Goal: Find specific page/section: Find specific page/section

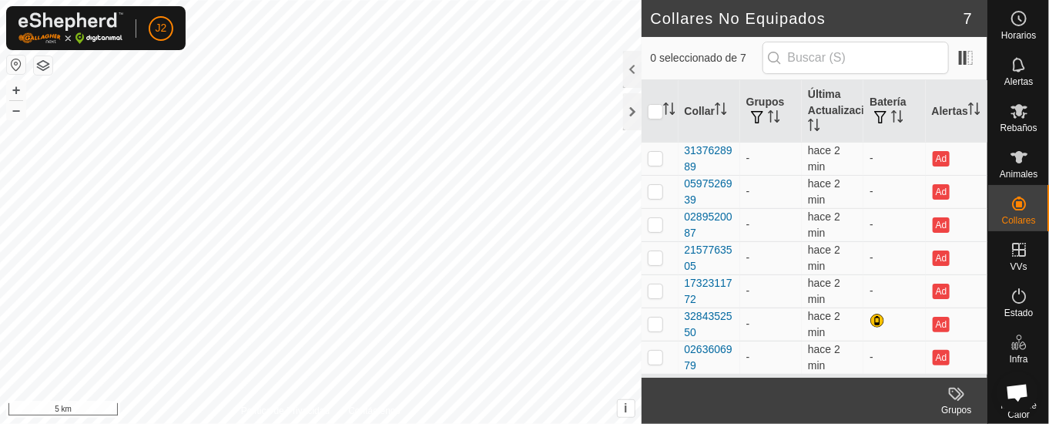
click at [632, 65] on div at bounding box center [632, 69] width 18 height 37
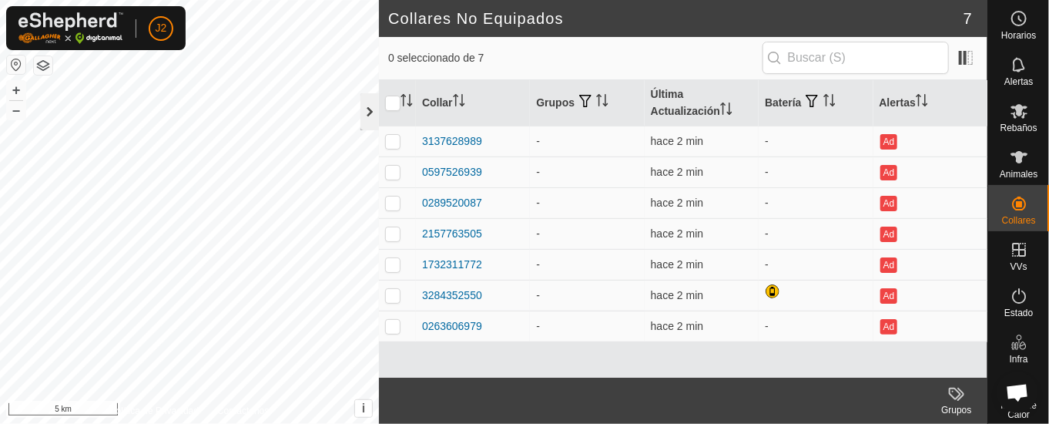
click at [360, 112] on div at bounding box center [369, 111] width 18 height 37
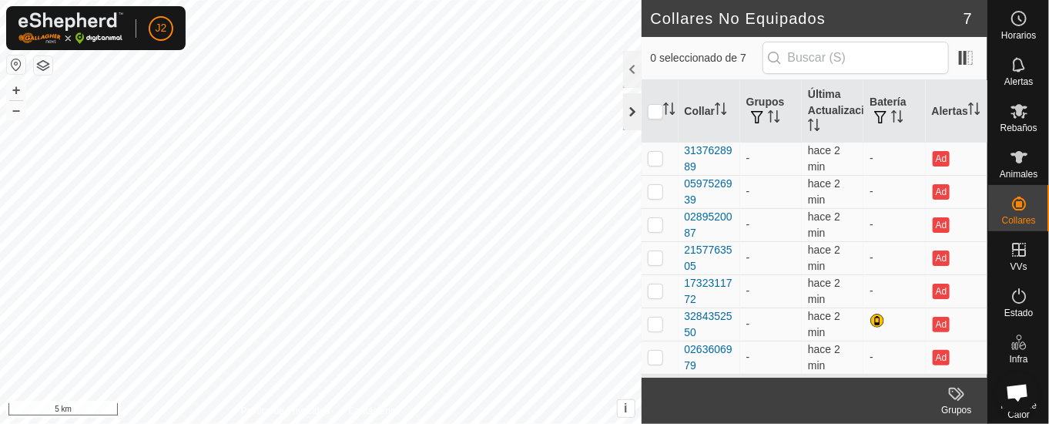
click at [625, 109] on div at bounding box center [632, 111] width 18 height 37
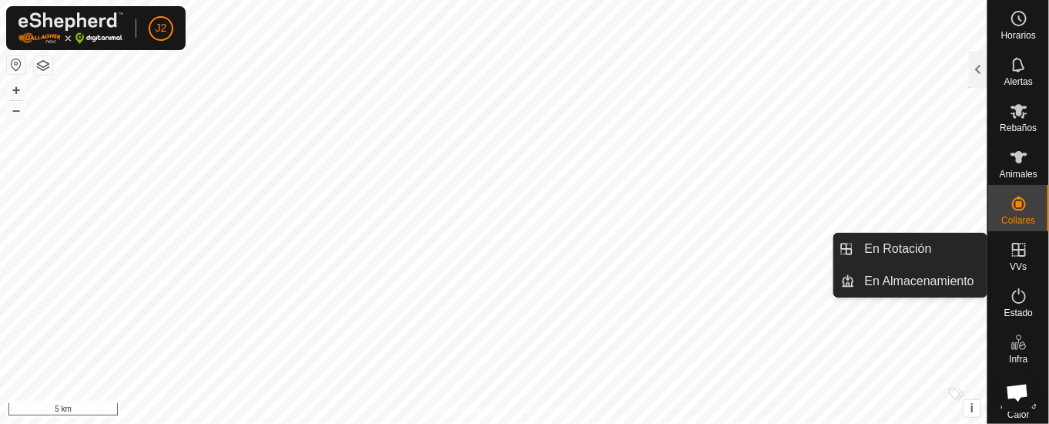
click at [1012, 249] on icon at bounding box center [1019, 250] width 14 height 14
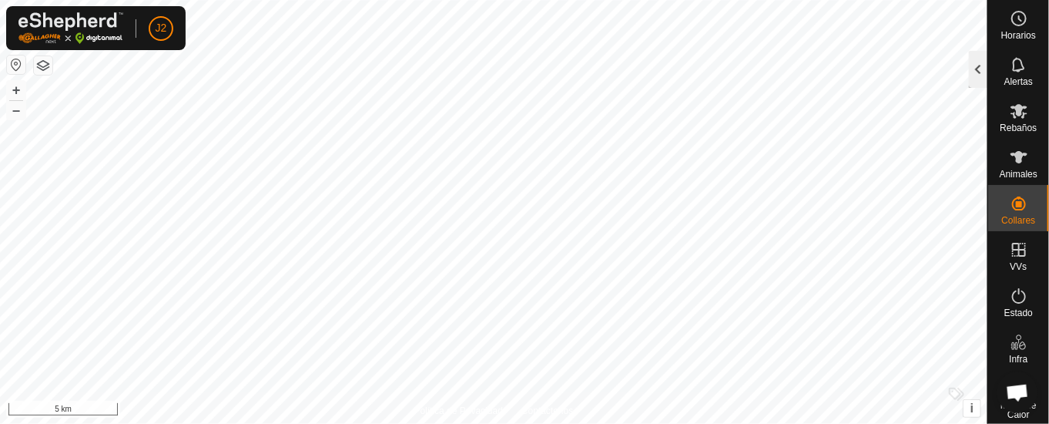
click at [978, 66] on div at bounding box center [978, 69] width 18 height 37
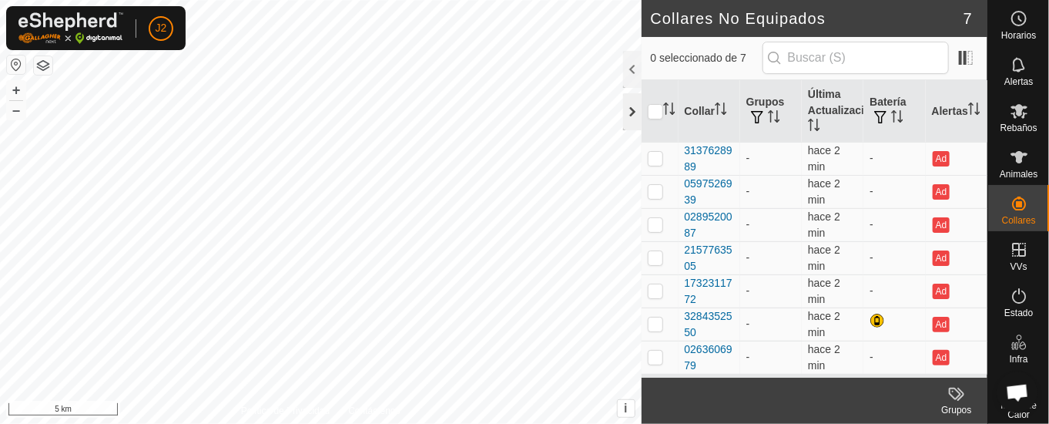
click at [632, 108] on div at bounding box center [632, 111] width 18 height 37
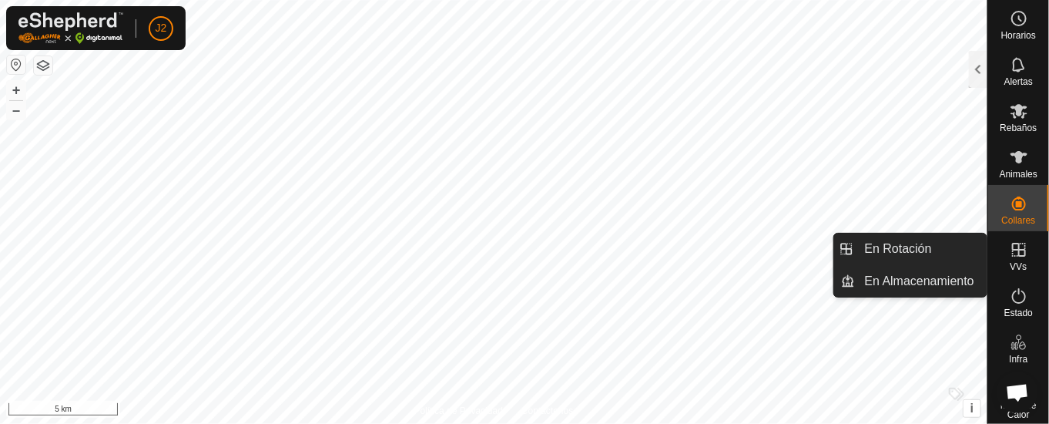
click at [1011, 245] on icon at bounding box center [1019, 249] width 18 height 18
click at [1010, 247] on icon at bounding box center [1019, 249] width 18 height 18
click at [961, 243] on link "En Rotación" at bounding box center [922, 248] width 132 height 31
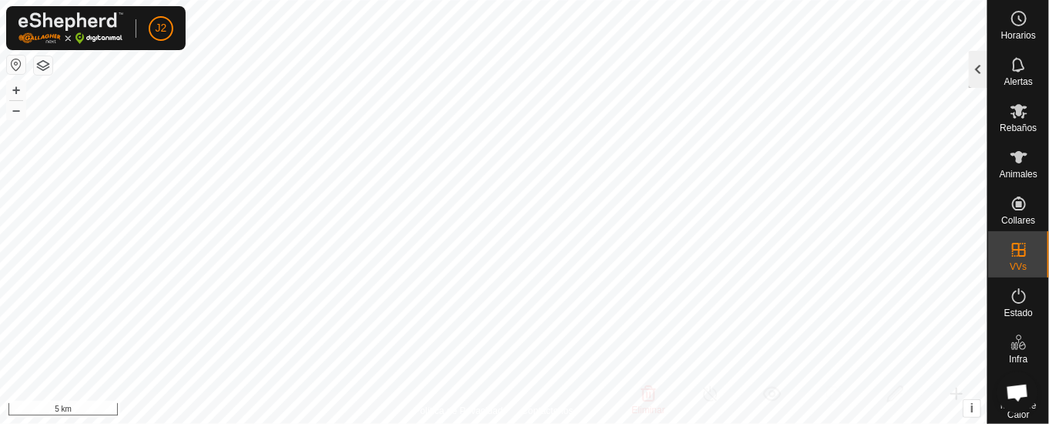
click at [982, 59] on div at bounding box center [978, 69] width 18 height 37
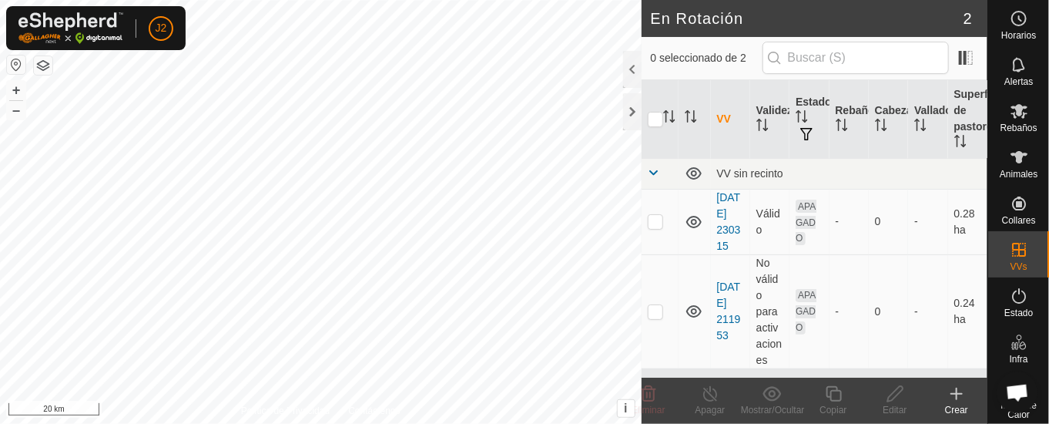
click at [287, 0] on html "J2 Horarios Alertas Rebaños Animales Collares VVs Estado Infra Mapa de Calor Ay…" at bounding box center [524, 212] width 1049 height 424
click at [642, 220] on div "En Rotación 2 0 seleccionado de 2 VV Validez Estado Rebaño Cabezas Vallado Supe…" at bounding box center [493, 212] width 987 height 424
click at [632, 106] on div at bounding box center [632, 111] width 18 height 37
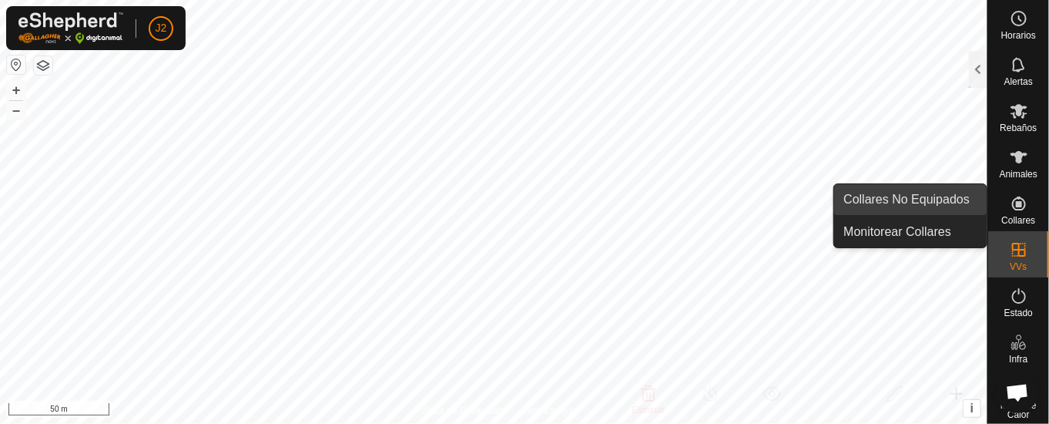
drag, startPoint x: 989, startPoint y: 209, endPoint x: 986, endPoint y: 199, distance: 9.7
click at [1005, 199] on es-neckbands-svg-icon at bounding box center [1019, 203] width 28 height 25
click at [931, 196] on link "Collares No Equipados" at bounding box center [910, 199] width 153 height 31
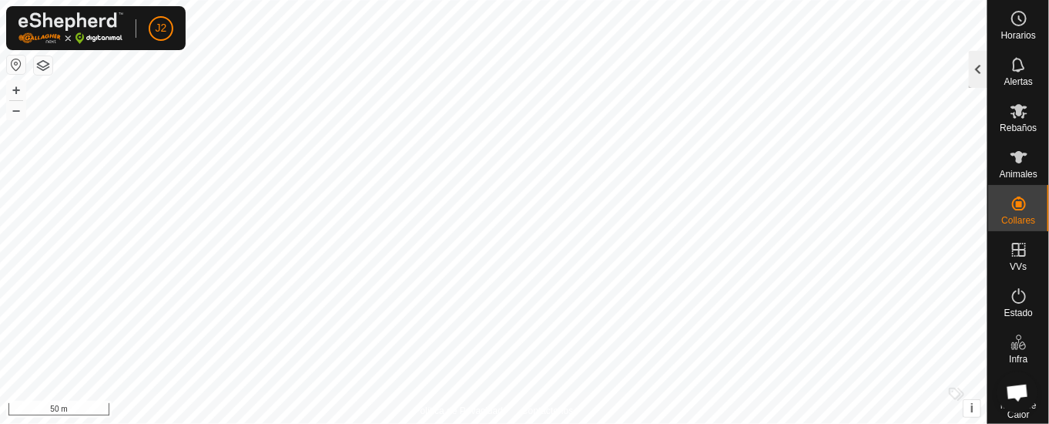
click at [981, 66] on div at bounding box center [978, 69] width 18 height 37
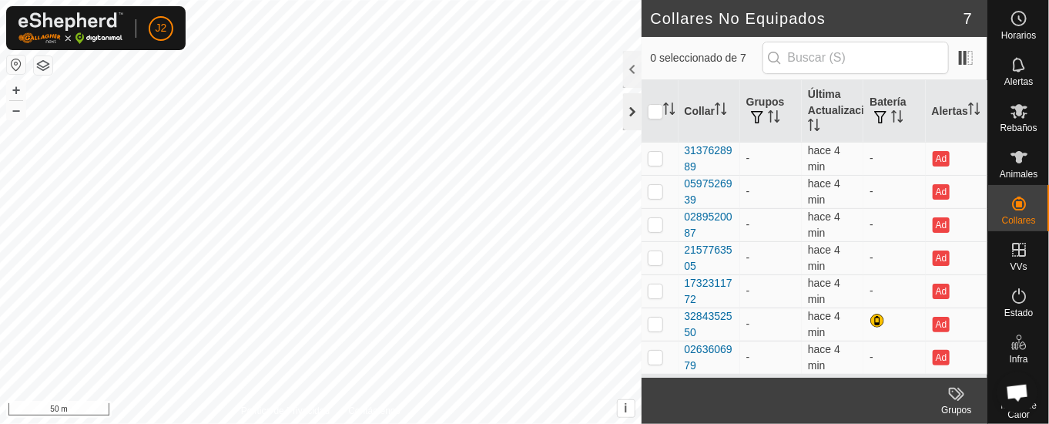
click at [629, 103] on div at bounding box center [632, 111] width 18 height 37
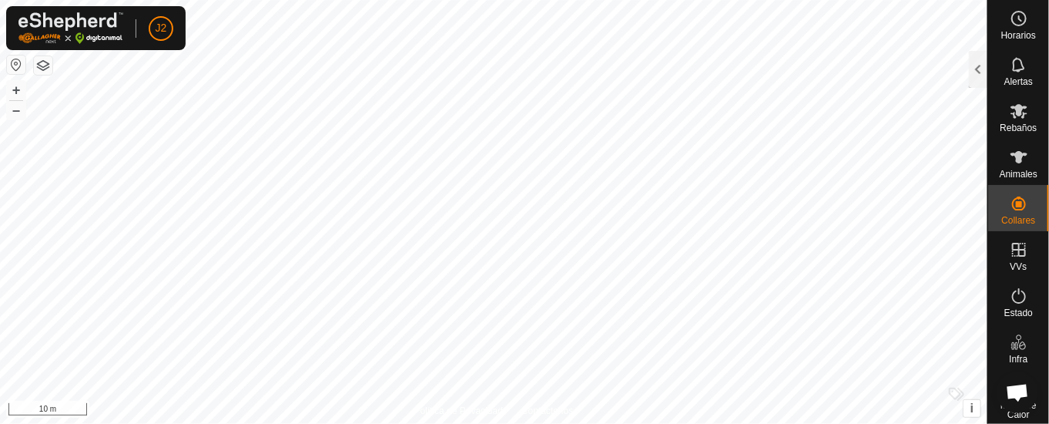
click at [642, 0] on html "J2 Horarios Alertas Rebaños Animales Collares VVs Estado Infra Mapa de Calor Ay…" at bounding box center [524, 212] width 1049 height 424
click at [960, 72] on div "Collares No Equipados 7 1 seleccionado de 7 Collar Grupos Última Actualización …" at bounding box center [493, 212] width 987 height 424
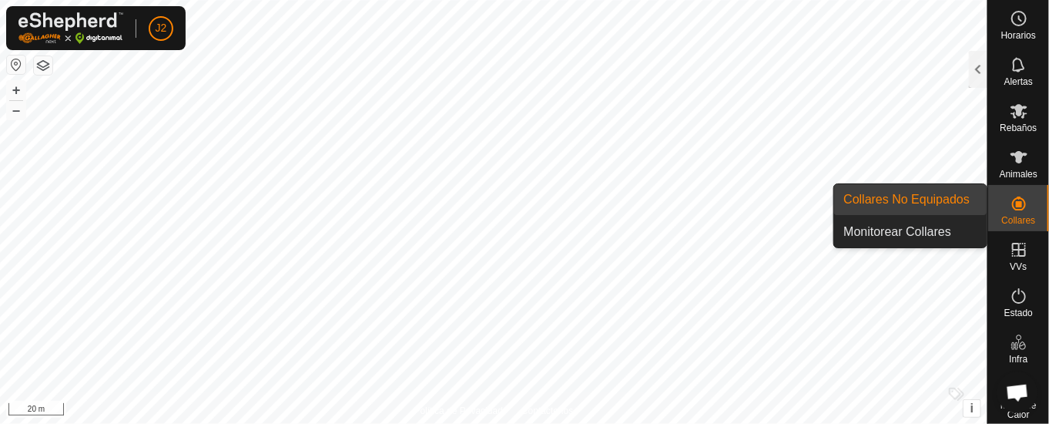
drag, startPoint x: 1002, startPoint y: 193, endPoint x: 984, endPoint y: 193, distance: 17.7
click at [988, 193] on div "Collares" at bounding box center [1018, 208] width 61 height 46
click at [944, 193] on link "Collares No Equipados" at bounding box center [910, 199] width 153 height 31
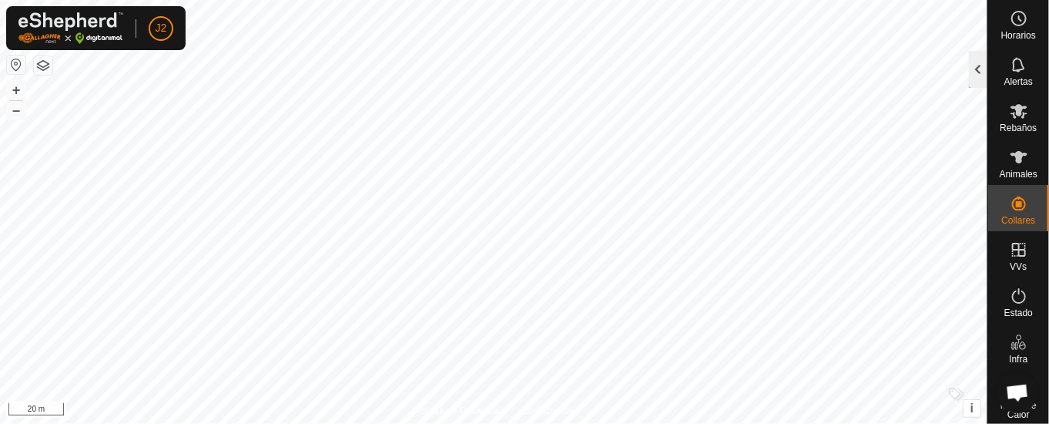
click at [970, 71] on div at bounding box center [978, 69] width 18 height 37
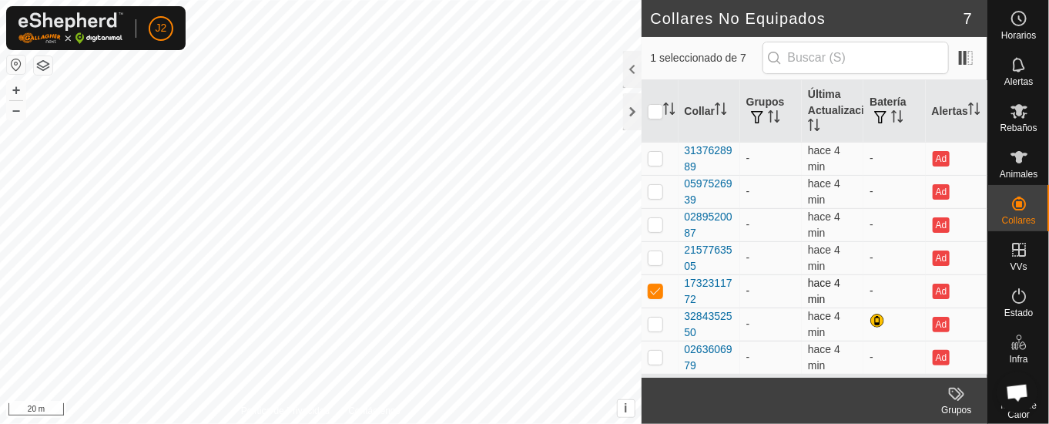
click at [657, 285] on p-checkbox at bounding box center [655, 290] width 15 height 12
checkbox input "false"
click at [629, 106] on div at bounding box center [632, 111] width 18 height 37
